Goal: Task Accomplishment & Management: Manage account settings

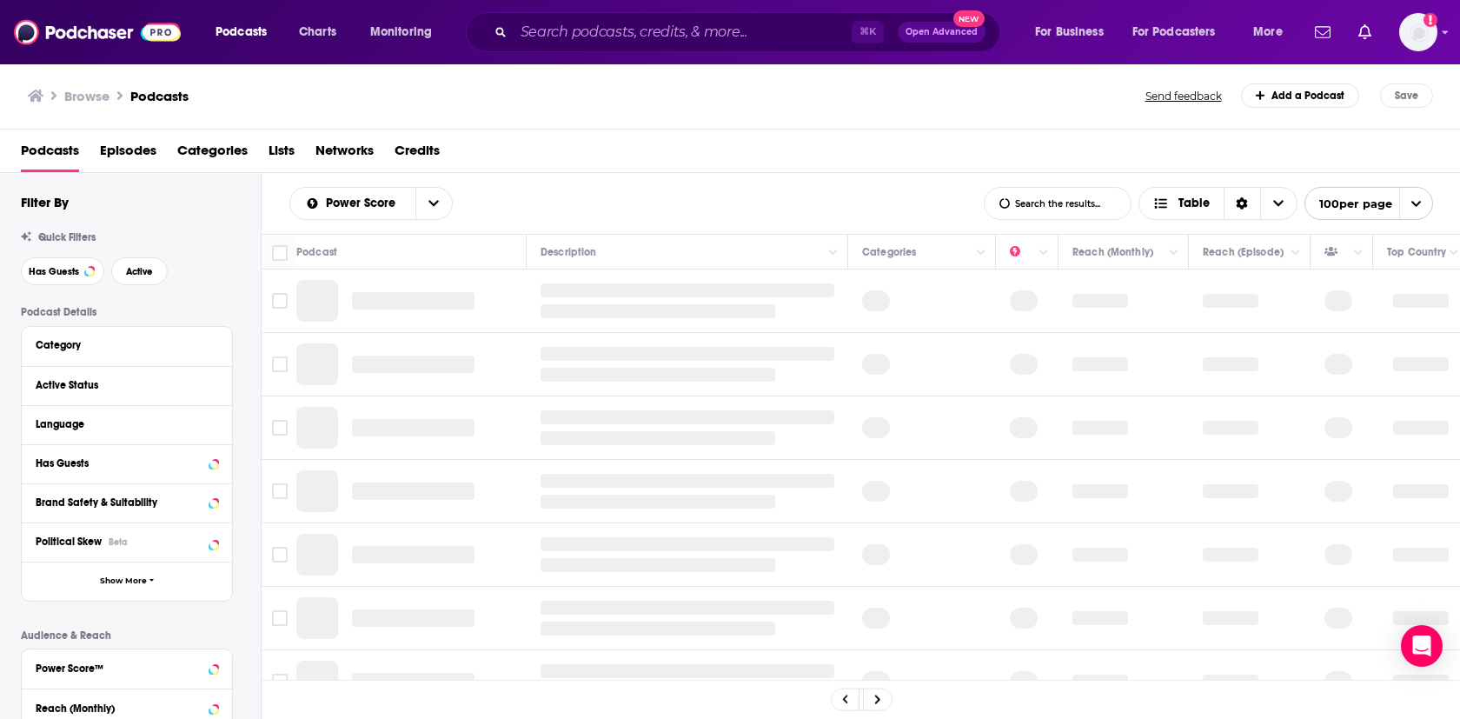
click at [794, 102] on div "Browse Podcasts" at bounding box center [587, 95] width 1119 height 24
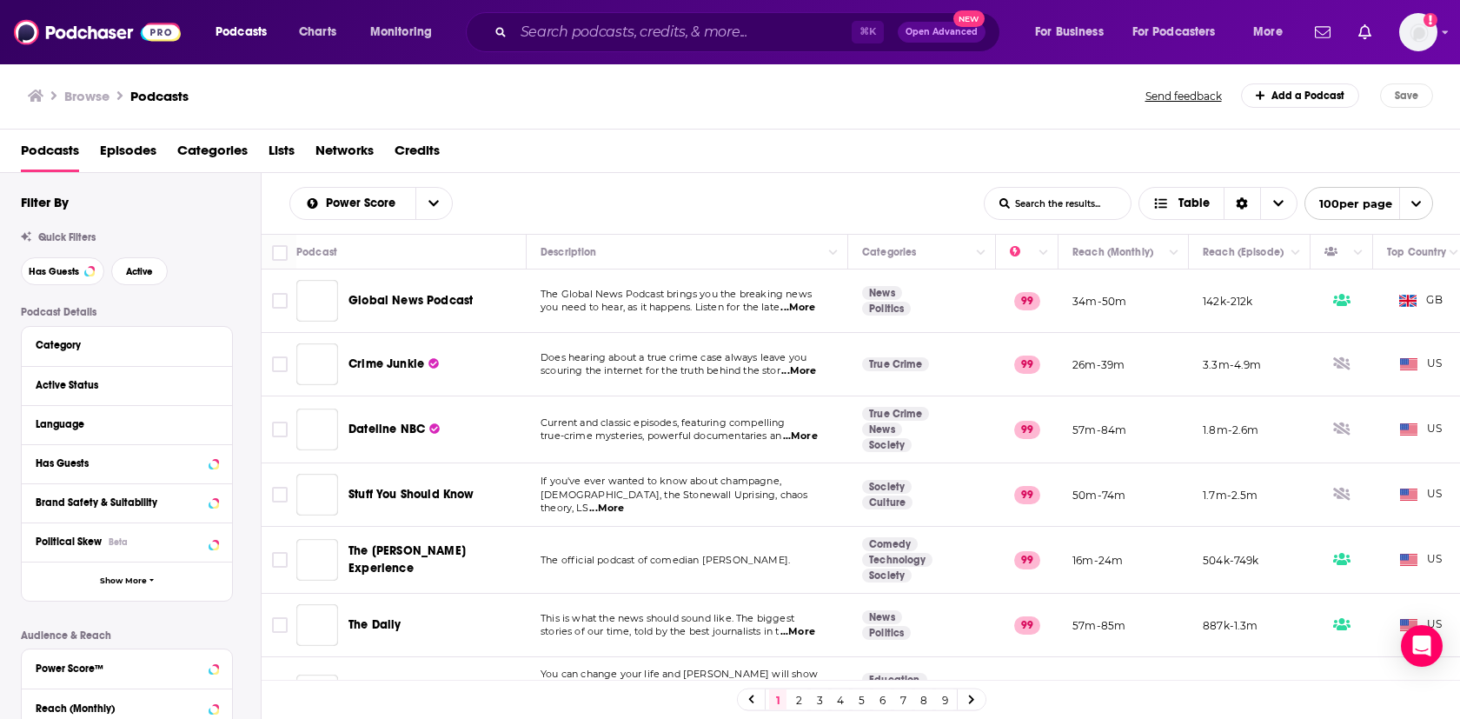
click at [1438, 30] on div "Podcasts Charts Monitoring ⌘ K Open Advanced New For Business For Podcasters Mo…" at bounding box center [730, 32] width 1460 height 64
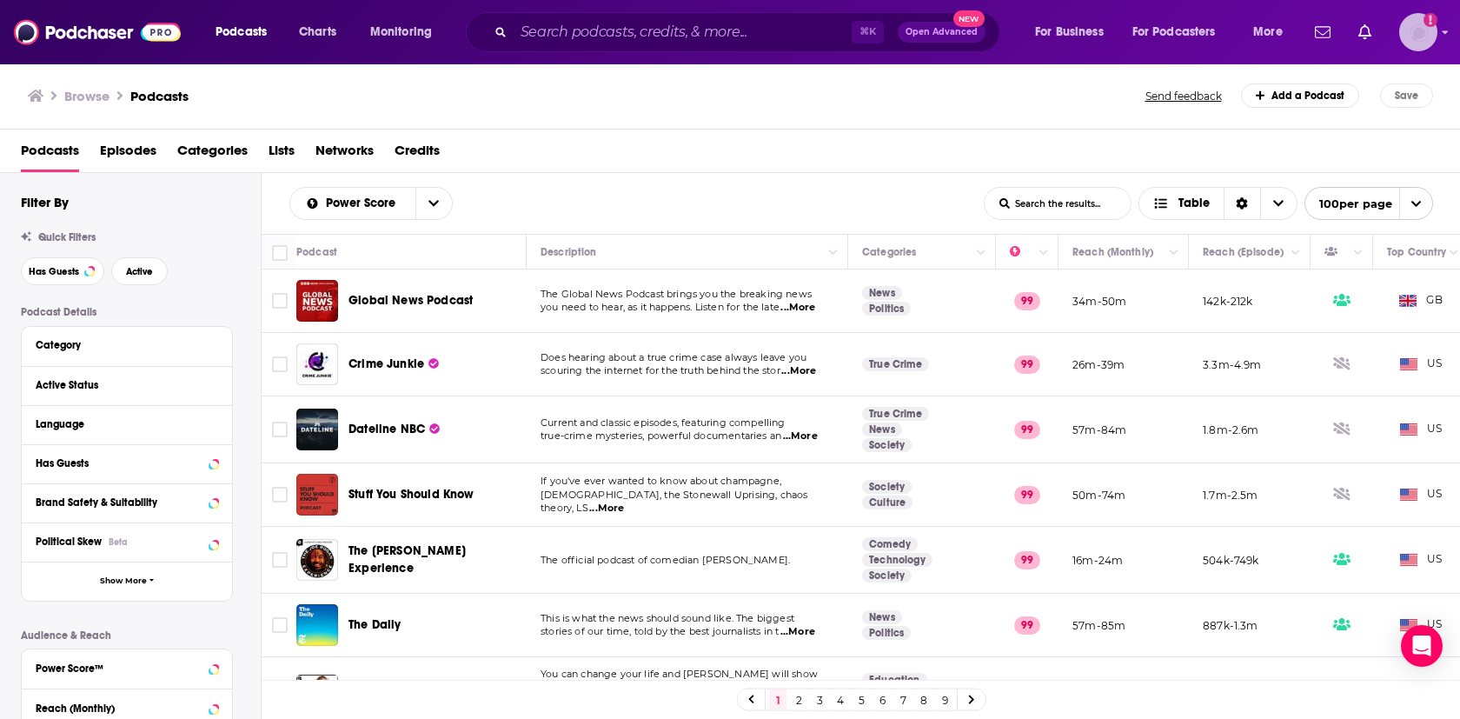
click at [1445, 35] on icon "Show profile menu" at bounding box center [1445, 32] width 7 height 10
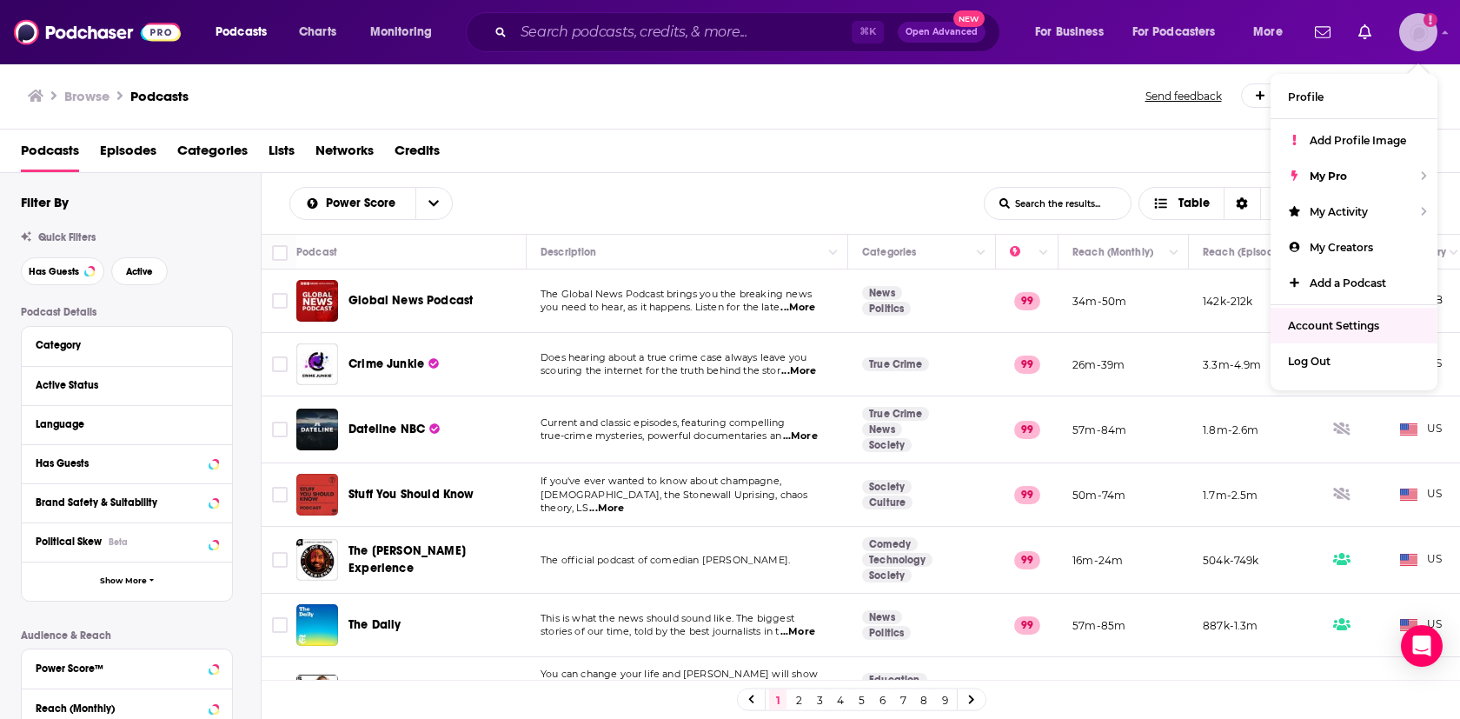
click at [1336, 325] on span "Account Settings" at bounding box center [1333, 325] width 91 height 13
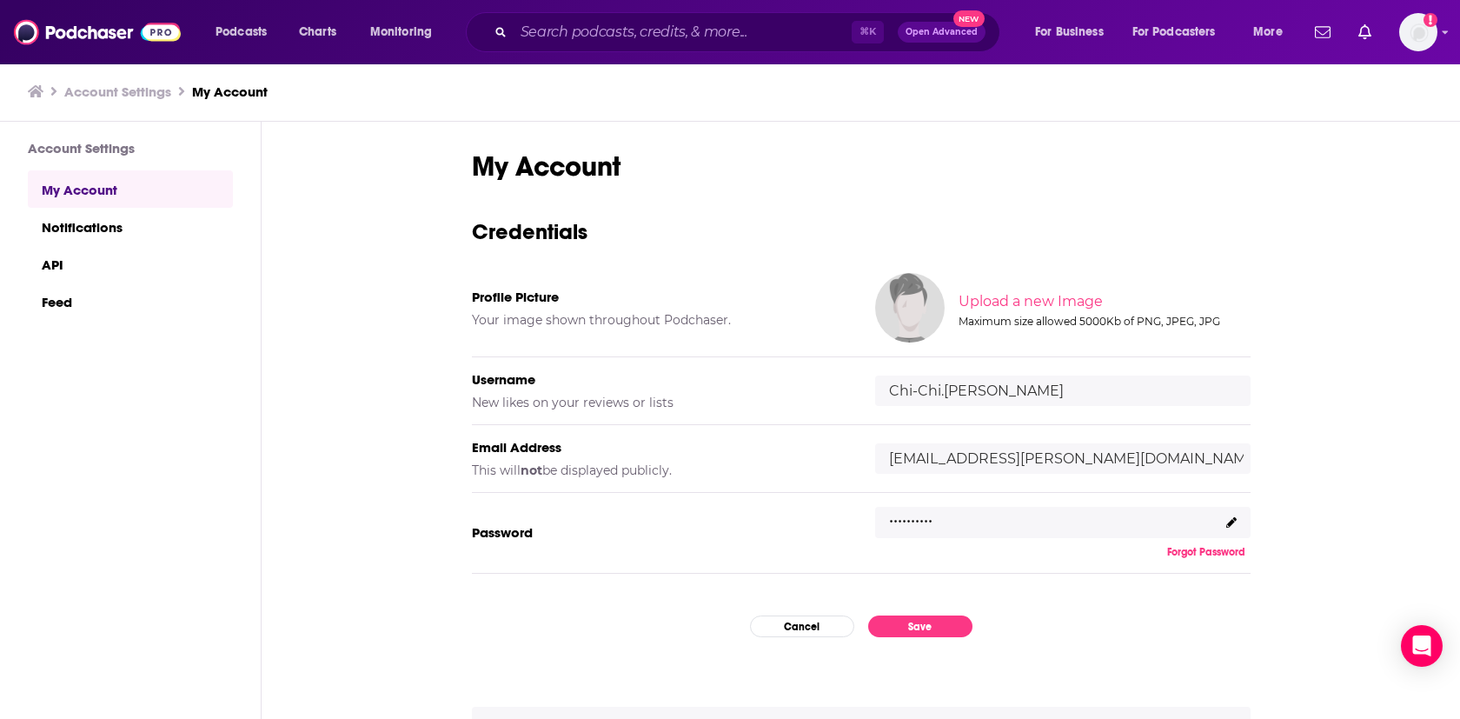
click at [1233, 526] on span at bounding box center [1231, 521] width 10 height 13
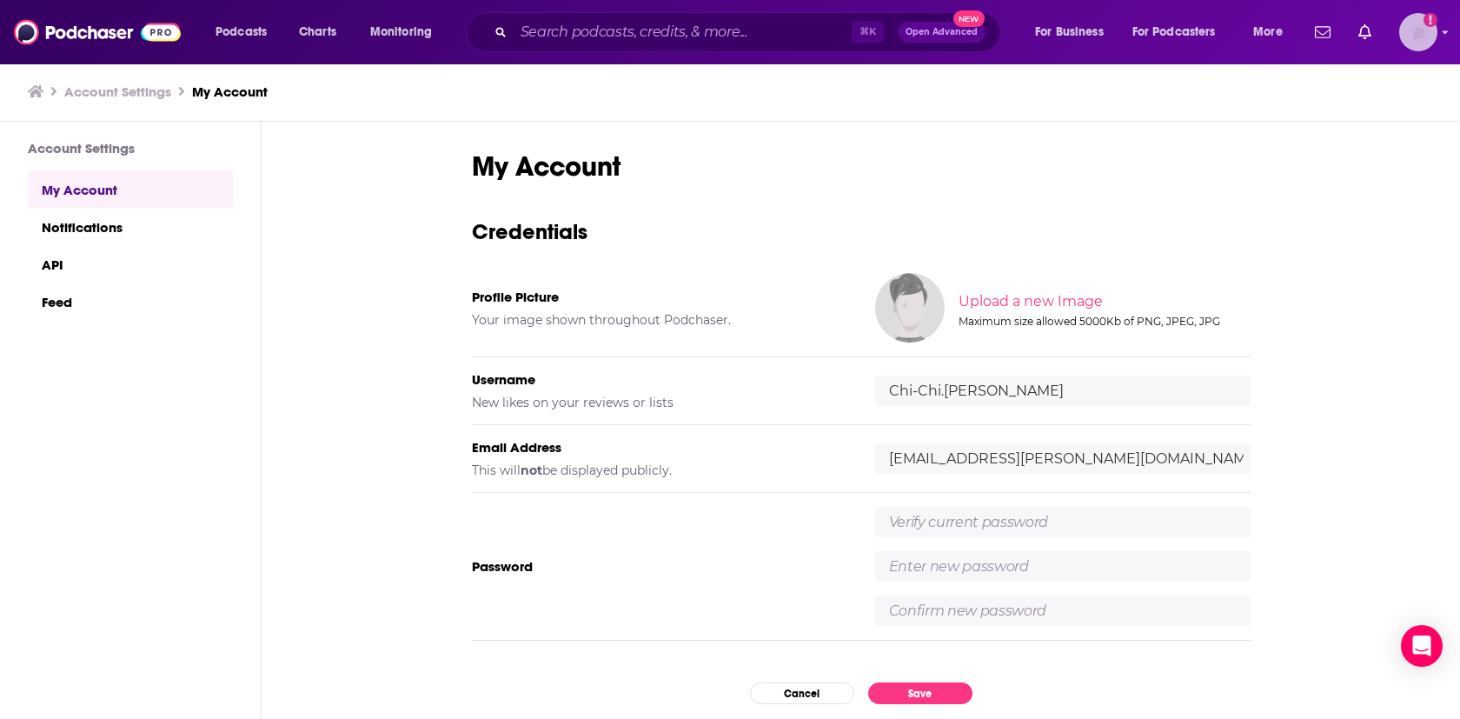
click at [1416, 38] on img "Logged in as Chi-Chi.Millaway" at bounding box center [1418, 32] width 38 height 38
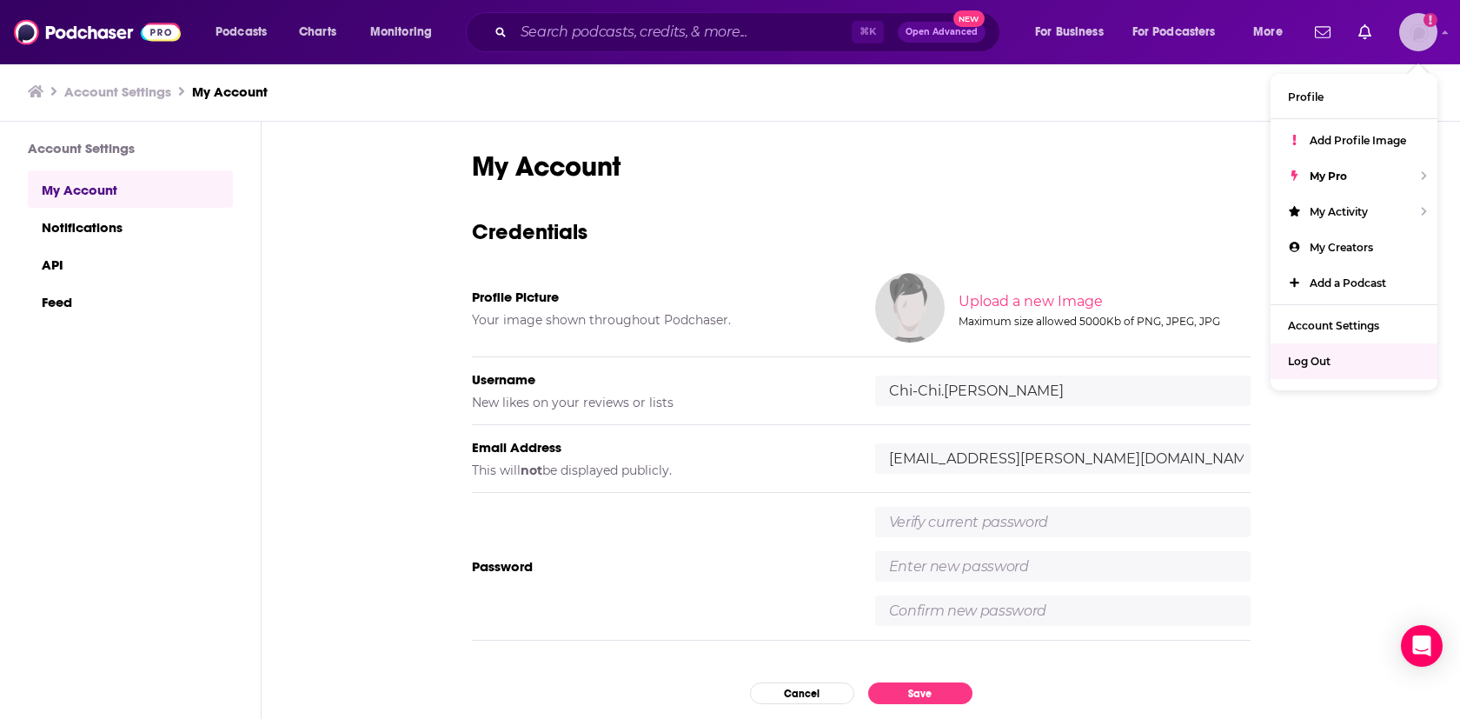
click at [1300, 363] on span "Log Out" at bounding box center [1309, 361] width 43 height 13
